Goal: Task Accomplishment & Management: Use online tool/utility

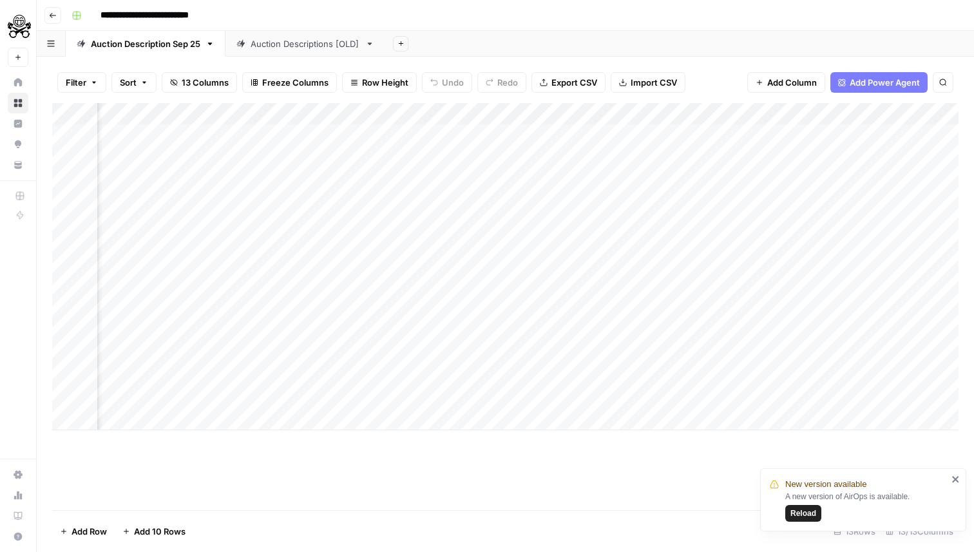
scroll to position [0, 652]
click at [372, 402] on div "Add Column" at bounding box center [505, 266] width 906 height 327
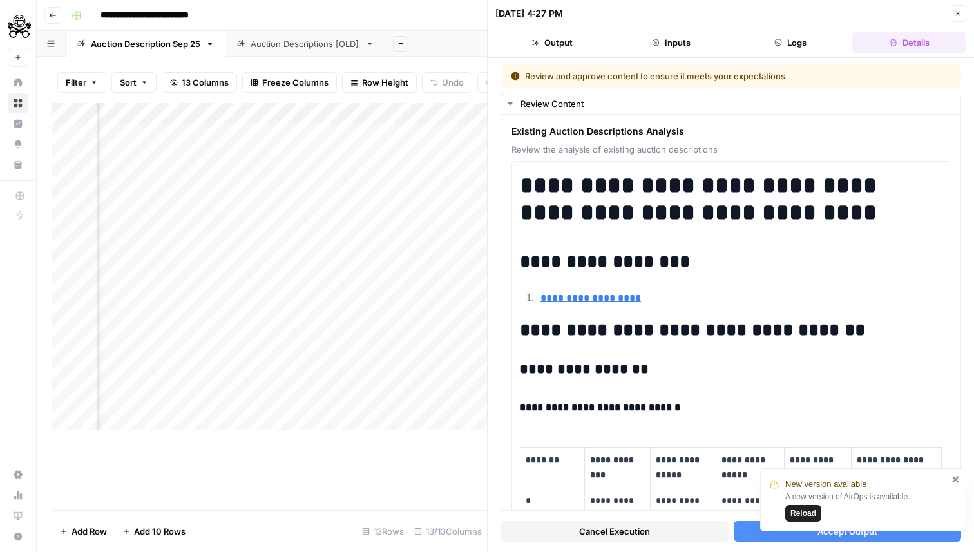
click at [750, 524] on button "Accept Output" at bounding box center [848, 531] width 228 height 21
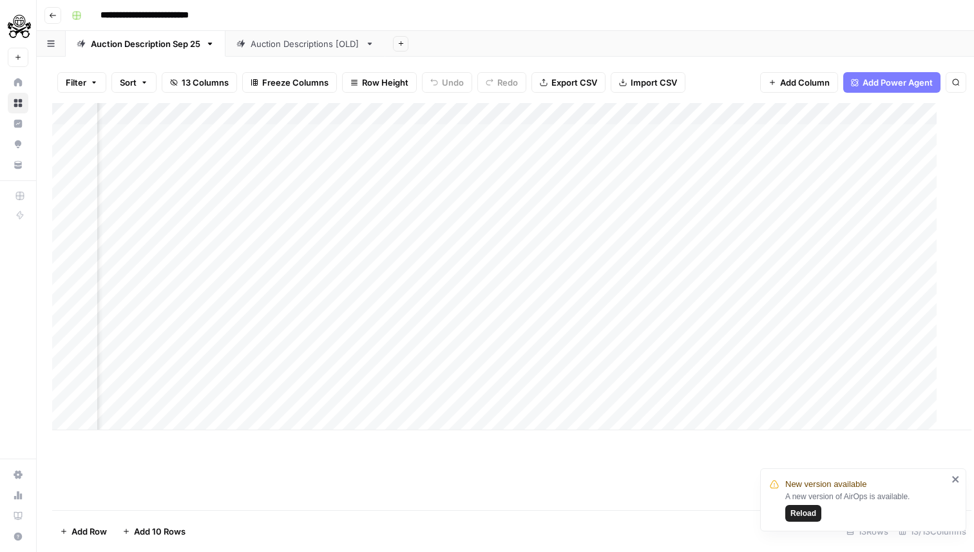
click at [958, 477] on icon "close" at bounding box center [955, 479] width 6 height 6
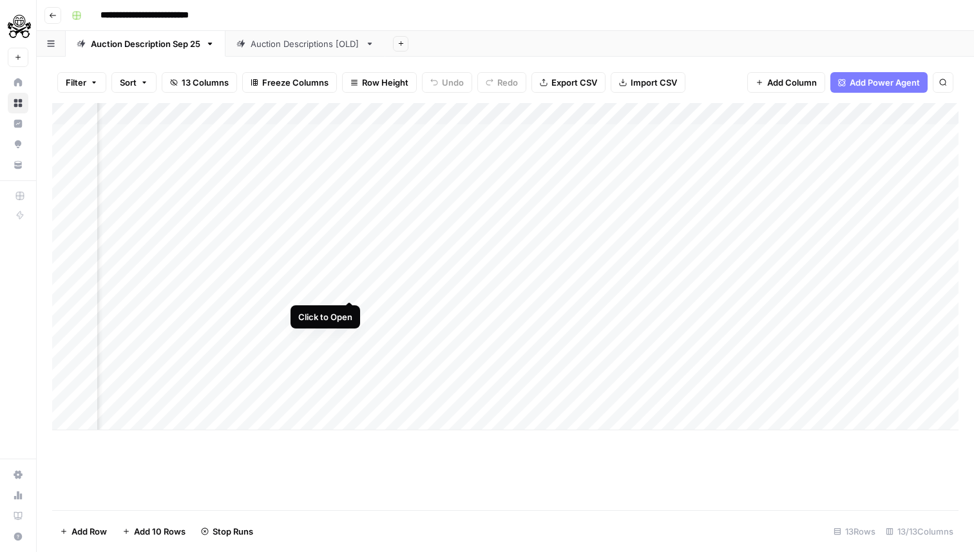
click at [351, 290] on div "Add Column" at bounding box center [505, 266] width 906 height 327
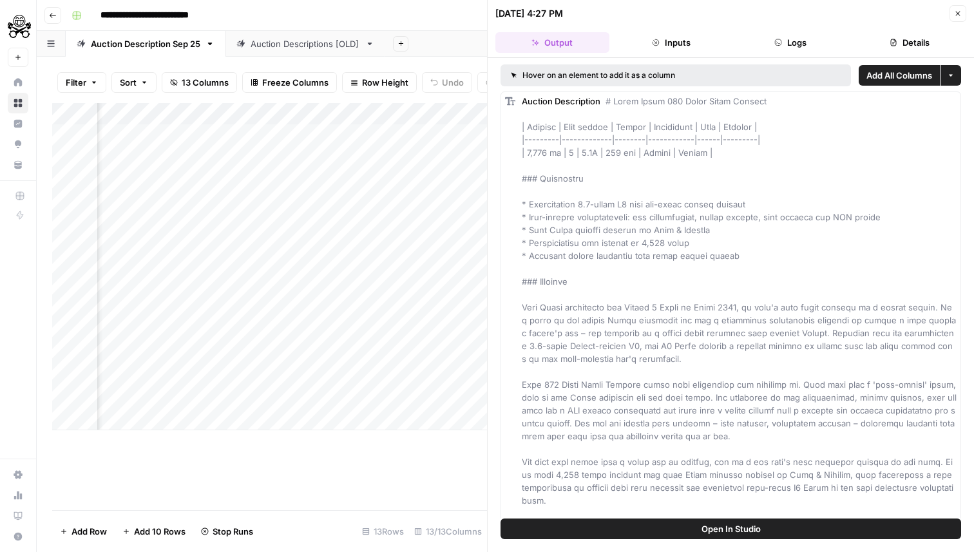
click at [956, 14] on icon "button" at bounding box center [958, 14] width 5 height 5
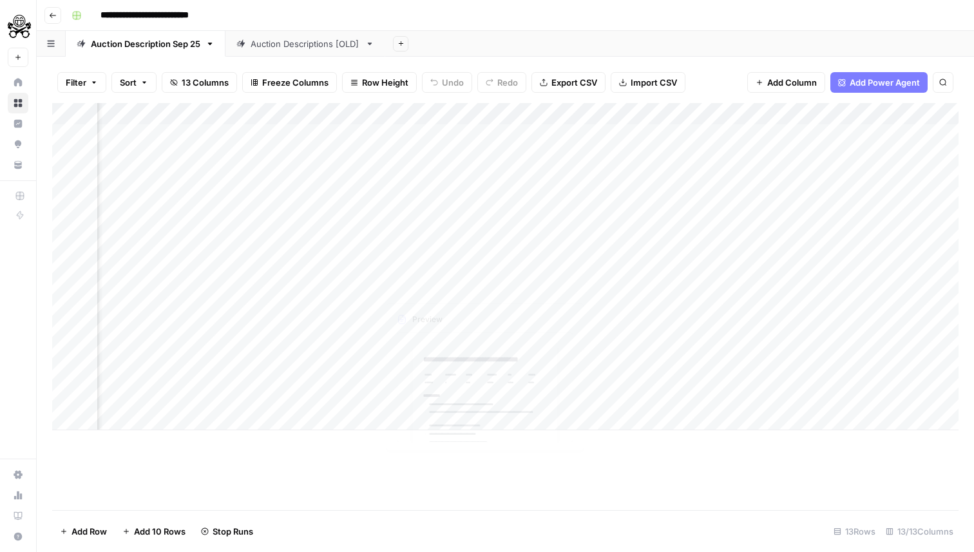
click at [486, 285] on div "Add Column" at bounding box center [505, 266] width 906 height 327
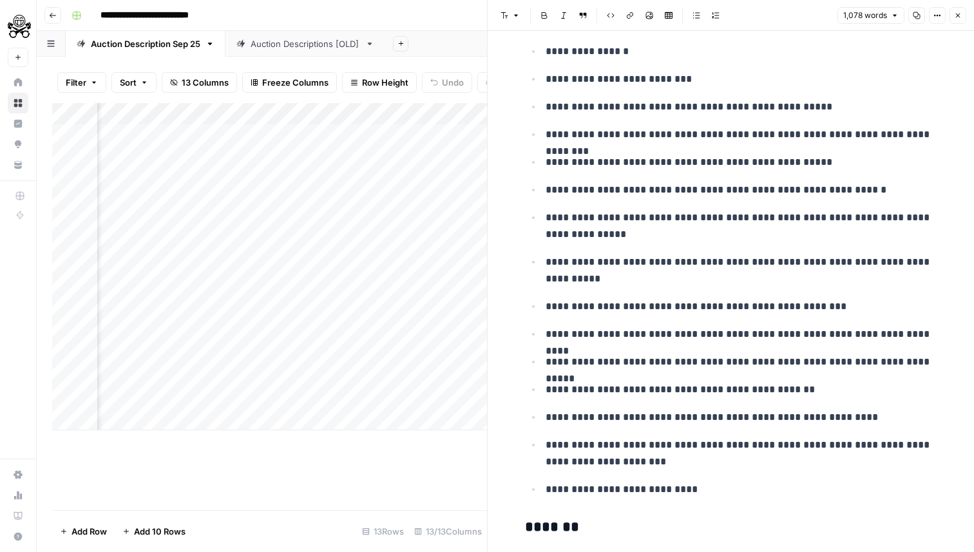
scroll to position [2734, 0]
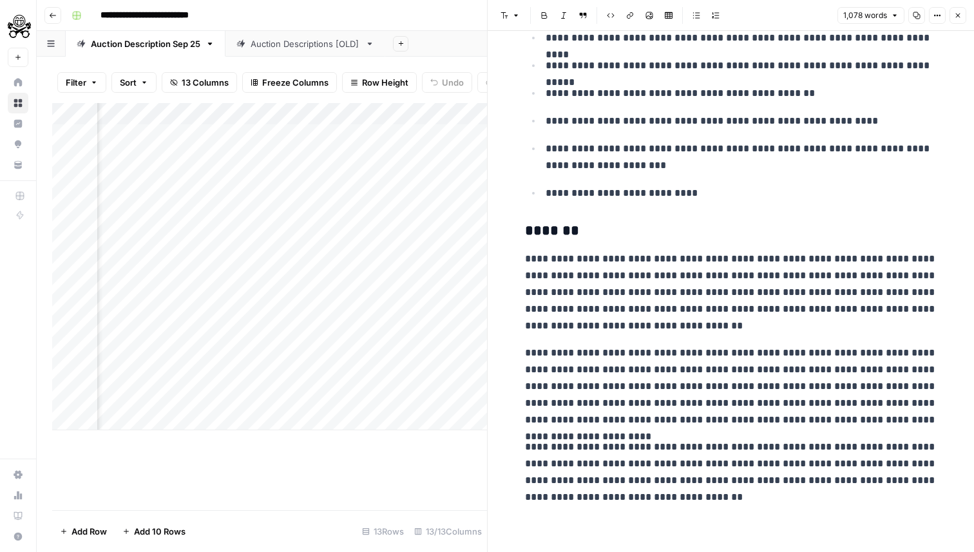
click at [956, 12] on icon "button" at bounding box center [958, 16] width 8 height 8
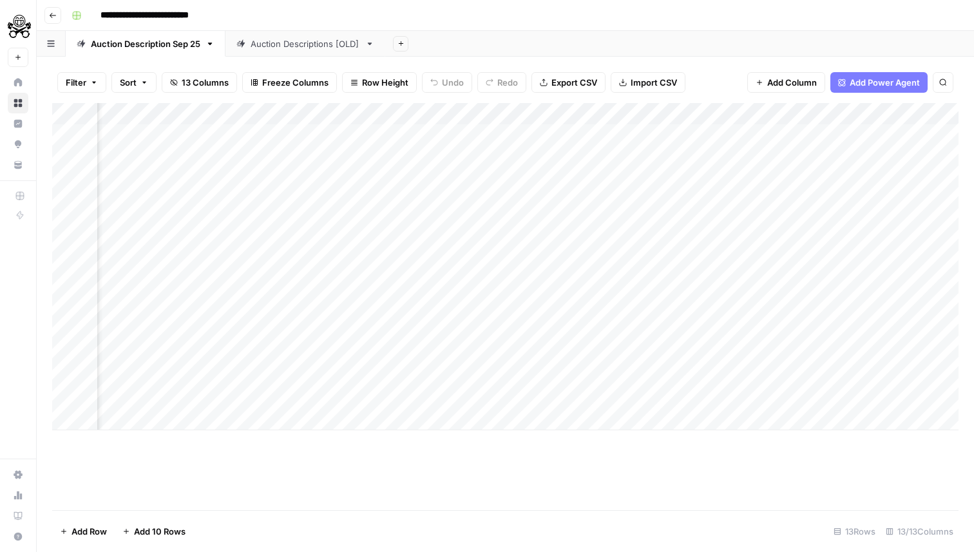
click at [374, 2] on header "**********" at bounding box center [505, 15] width 937 height 31
click at [417, 464] on div "Add Column" at bounding box center [505, 306] width 906 height 407
click at [349, 287] on div "Add Column" at bounding box center [505, 266] width 906 height 327
click at [792, 285] on div "Add Column" at bounding box center [505, 266] width 906 height 327
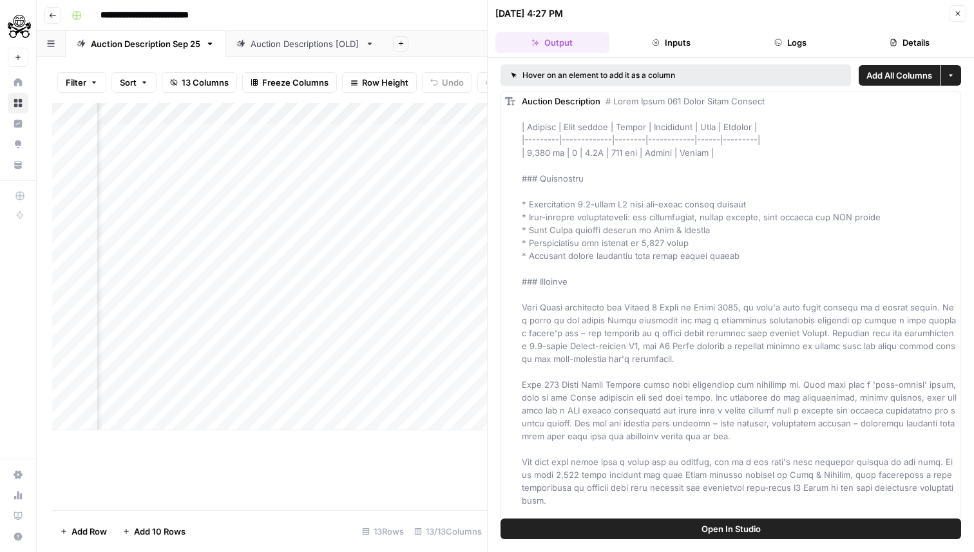
scroll to position [0, 415]
click at [958, 12] on icon "button" at bounding box center [958, 14] width 8 height 8
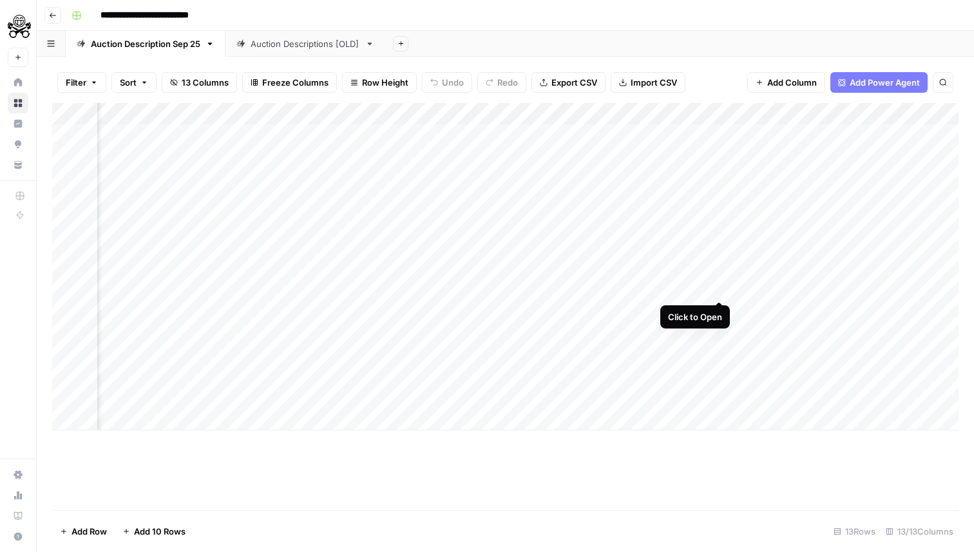
click at [725, 289] on div "Add Column" at bounding box center [505, 266] width 906 height 327
